Goal: Information Seeking & Learning: Check status

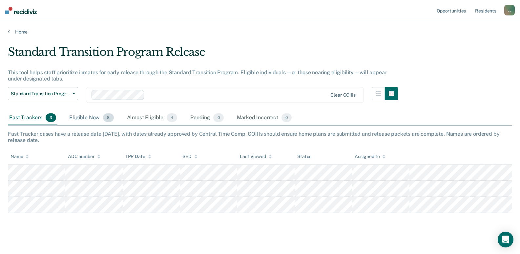
click at [91, 119] on div "Eligible Now 8" at bounding box center [91, 118] width 47 height 14
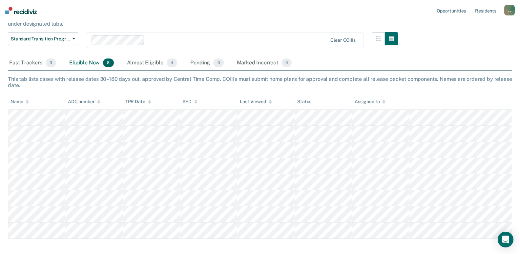
scroll to position [66, 0]
